Goal: Learn about a topic

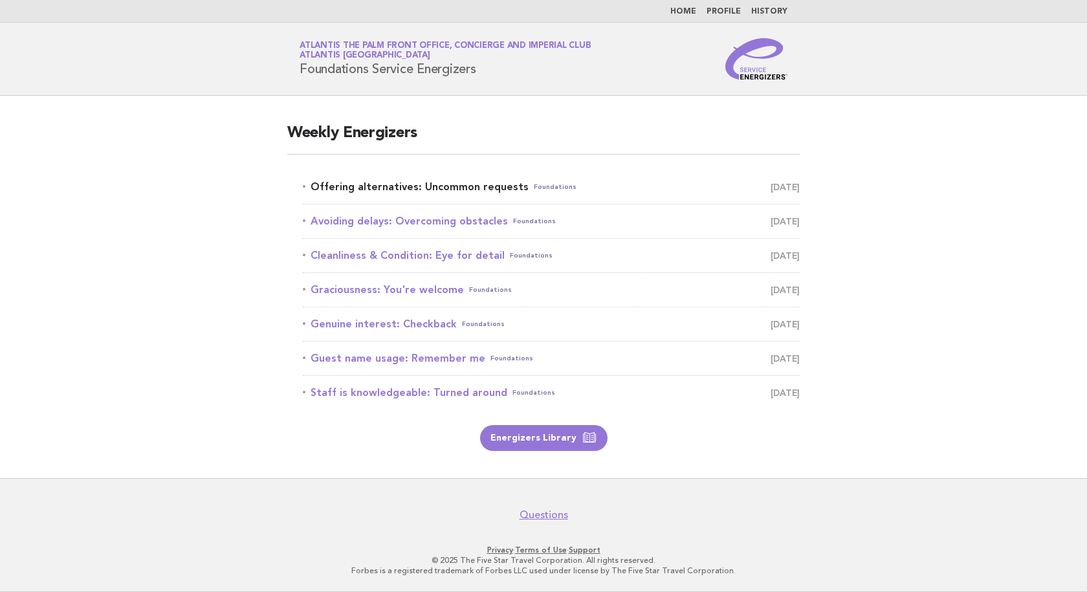
click at [422, 190] on link "Offering alternatives: Uncommon requests Foundations October 4" at bounding box center [551, 187] width 497 height 18
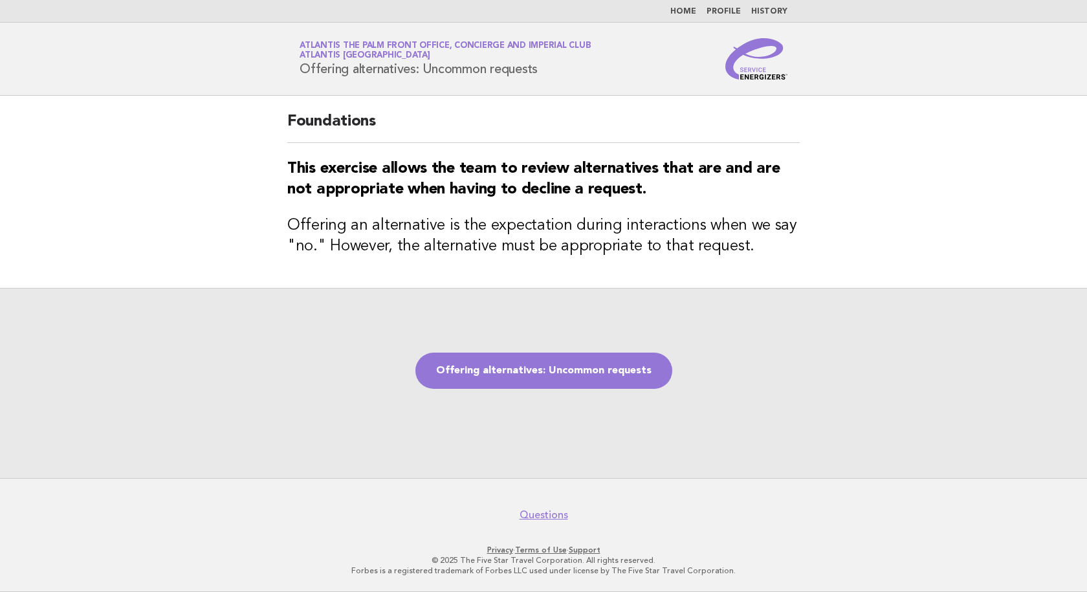
drag, startPoint x: 561, startPoint y: 73, endPoint x: 301, endPoint y: 75, distance: 260.1
click at [301, 75] on h1 "Service Energizers Atlantis The Palm Front Office, Concierge and Imperial Club …" at bounding box center [445, 59] width 291 height 34
copy h1 "Offering alternatives: Uncommon requests"
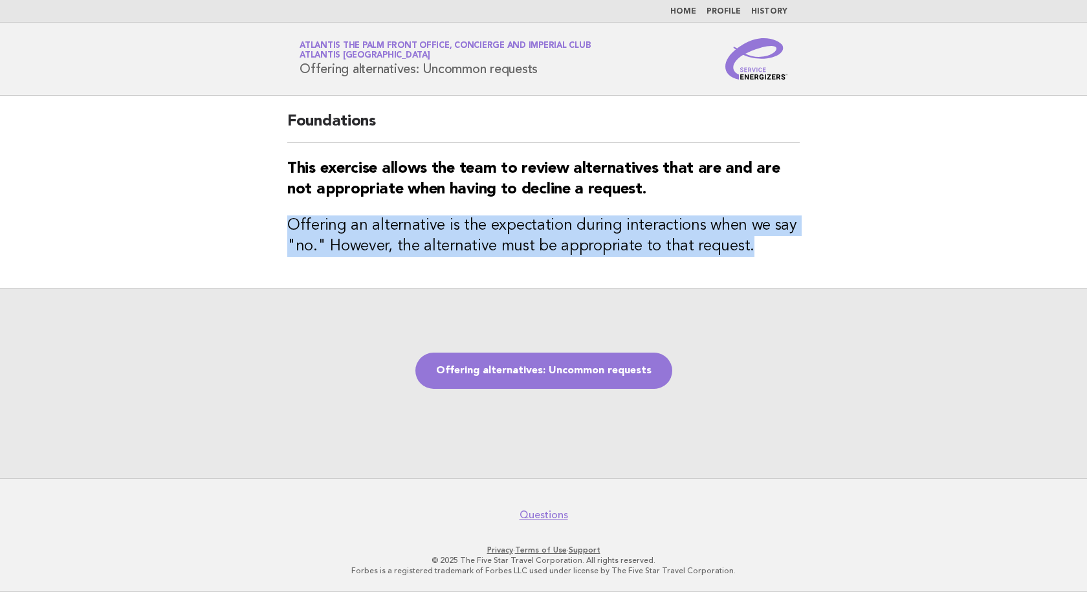
drag, startPoint x: 736, startPoint y: 258, endPoint x: 250, endPoint y: 228, distance: 486.8
click at [250, 228] on main "Foundations This exercise allows the team to review alternatives that are and a…" at bounding box center [543, 287] width 1087 height 382
copy h3 "Offering an alternative is the expectation during interactions when we say "no.…"
drag, startPoint x: 683, startPoint y: 11, endPoint x: 672, endPoint y: 27, distance: 19.2
click at [683, 11] on link "Home" at bounding box center [683, 12] width 26 height 8
